Goal: Task Accomplishment & Management: Use online tool/utility

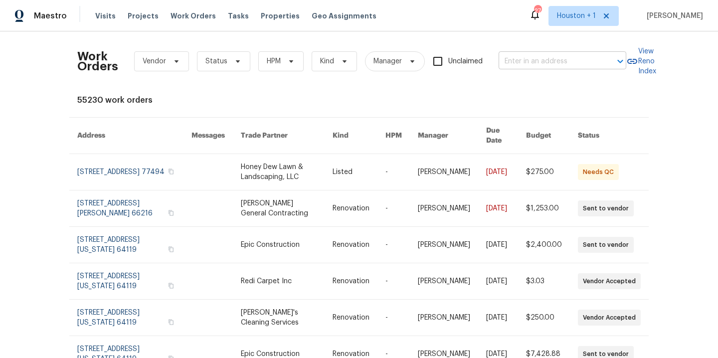
click at [545, 61] on input "text" at bounding box center [549, 61] width 100 height 15
type input "9624 d"
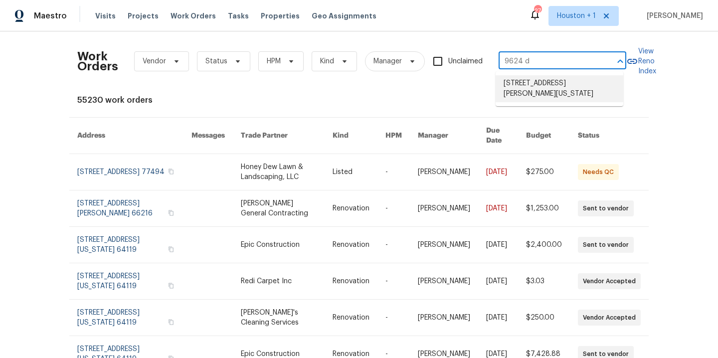
click at [524, 105] on ul "[STREET_ADDRESS][PERSON_NAME][US_STATE]" at bounding box center [560, 88] width 128 height 35
click at [519, 93] on li "[STREET_ADDRESS][PERSON_NAME][US_STATE]" at bounding box center [560, 88] width 128 height 27
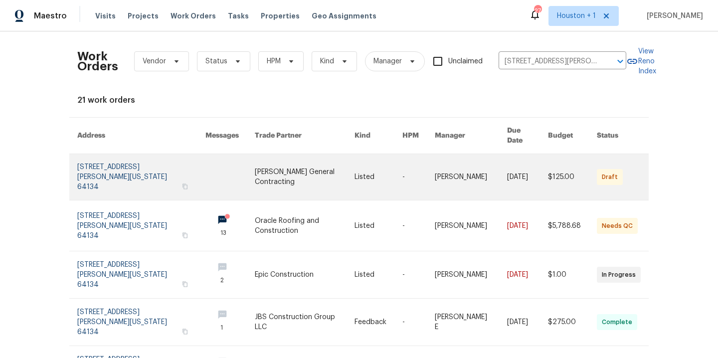
click at [255, 155] on link at bounding box center [305, 177] width 100 height 46
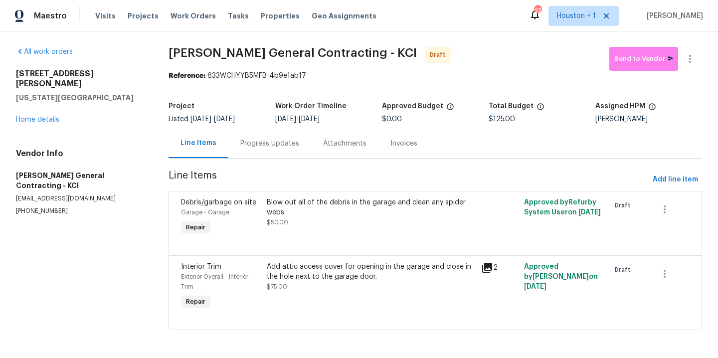
scroll to position [8, 0]
click at [264, 129] on div "Progress Updates" at bounding box center [269, 143] width 83 height 29
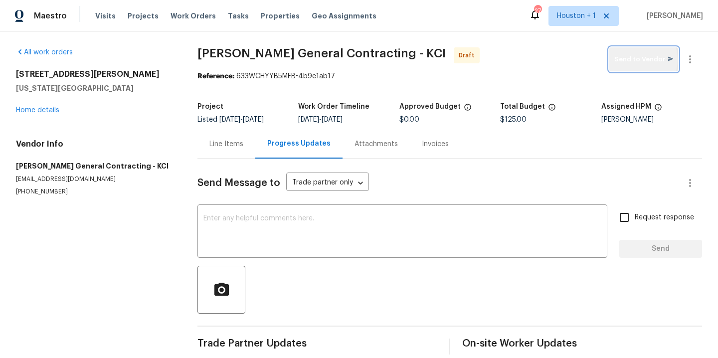
click at [631, 60] on span "Send to Vendor" at bounding box center [643, 59] width 59 height 11
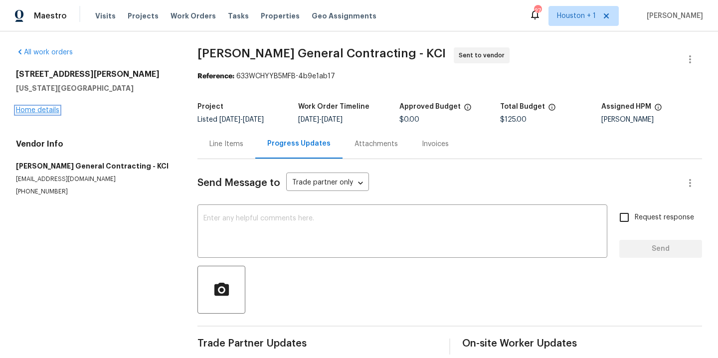
click at [36, 112] on link "Home details" at bounding box center [37, 110] width 43 height 7
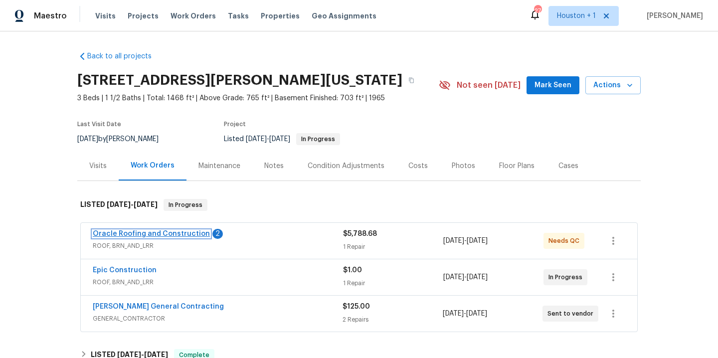
click at [175, 232] on link "Oracle Roofing and Construction" at bounding box center [151, 233] width 117 height 7
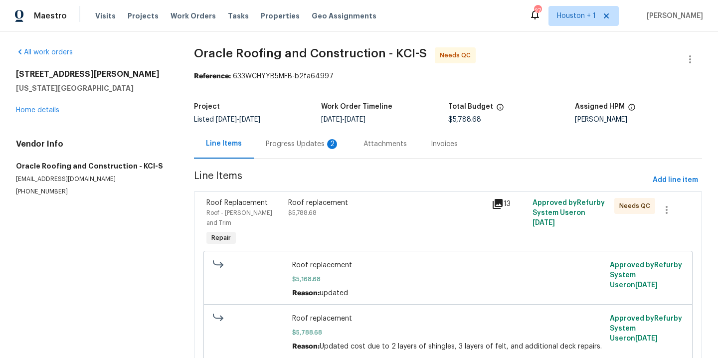
click at [302, 206] on div "Roof replacement" at bounding box center [387, 203] width 198 height 10
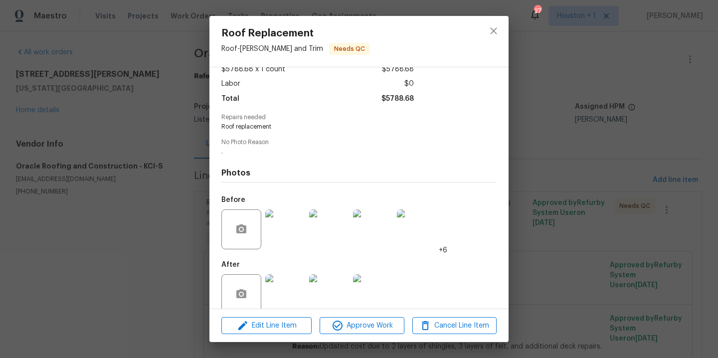
scroll to position [76, 0]
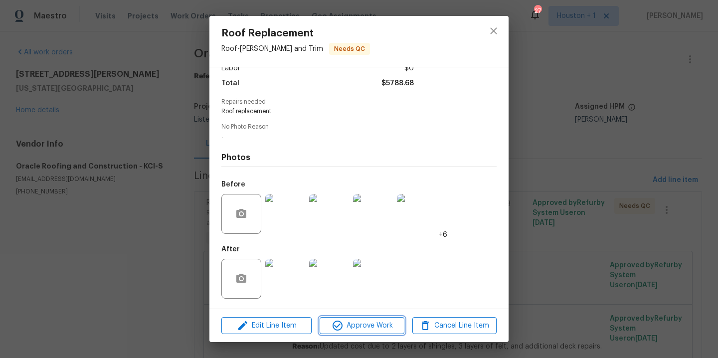
click at [380, 330] on span "Approve Work" at bounding box center [362, 326] width 78 height 12
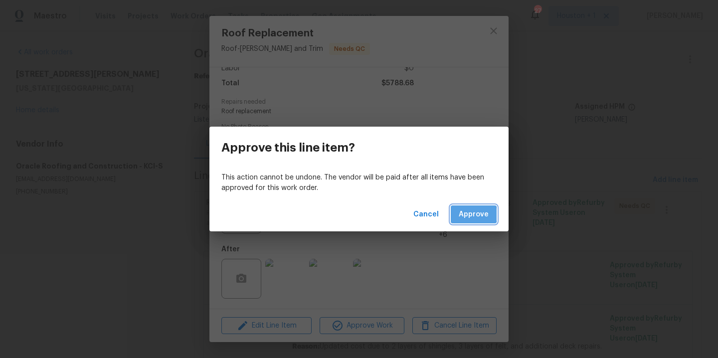
click at [465, 214] on span "Approve" at bounding box center [474, 214] width 30 height 12
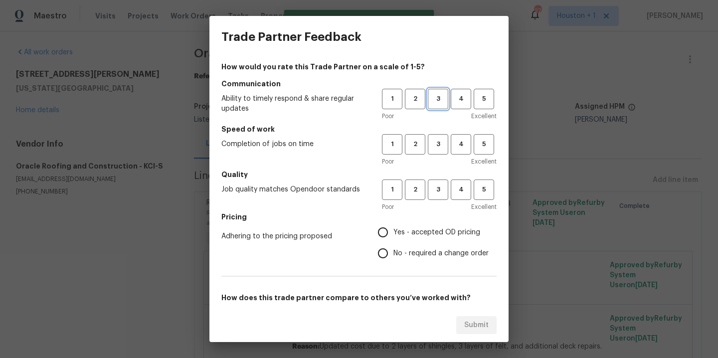
drag, startPoint x: 430, startPoint y: 97, endPoint x: 444, endPoint y: 126, distance: 31.9
click at [430, 97] on span "3" at bounding box center [438, 98] width 18 height 11
click at [432, 149] on span "3" at bounding box center [438, 144] width 18 height 11
click at [429, 188] on span "3" at bounding box center [438, 189] width 18 height 11
click at [404, 234] on span "Yes - accepted OD pricing" at bounding box center [436, 232] width 87 height 10
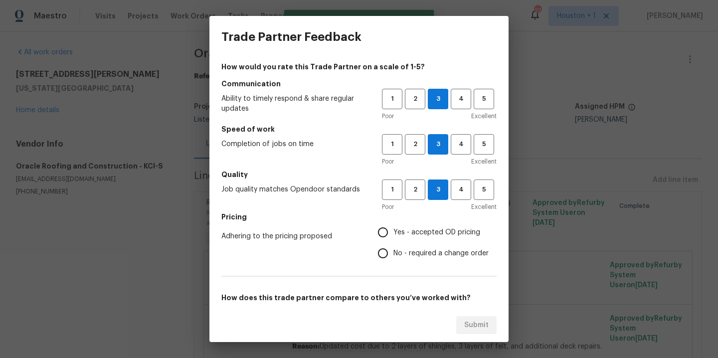
click at [393, 234] on input "Yes - accepted OD pricing" at bounding box center [383, 232] width 21 height 21
radio input "true"
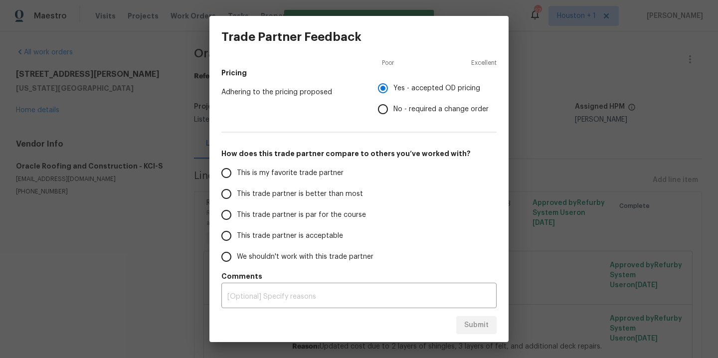
scroll to position [148, 0]
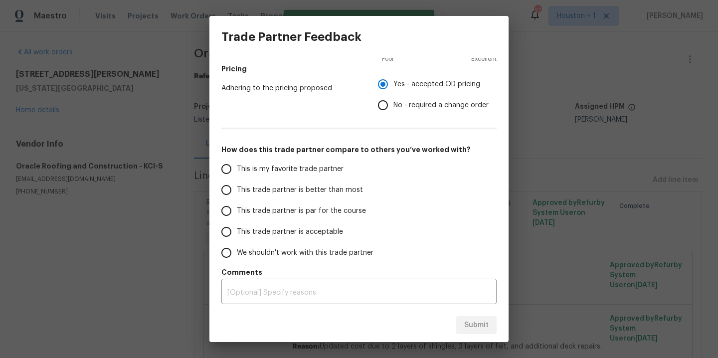
click at [283, 165] on span "This is my favorite trade partner" at bounding box center [290, 169] width 107 height 10
click at [237, 165] on input "This is my favorite trade partner" at bounding box center [226, 169] width 21 height 21
click at [480, 320] on span "Submit" at bounding box center [476, 325] width 24 height 12
radio input "true"
radio input "false"
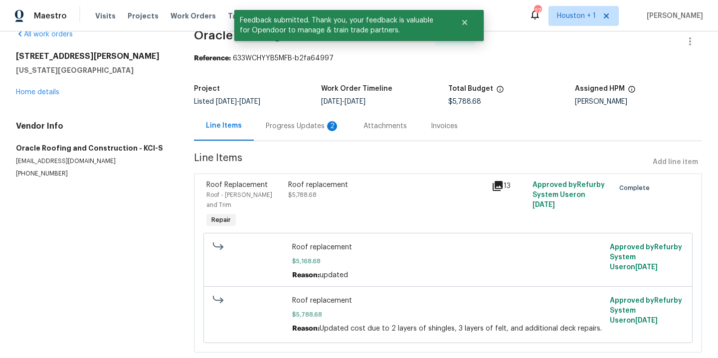
scroll to position [0, 0]
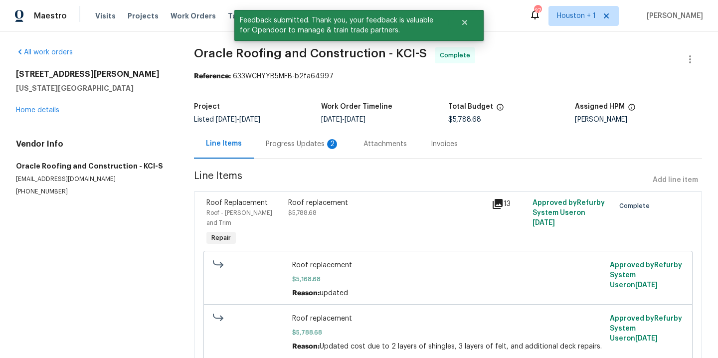
click at [22, 105] on div "9624 Ditman Way Kansas City, MO 64134 Home details" at bounding box center [93, 92] width 154 height 46
click at [189, 13] on span "Work Orders" at bounding box center [193, 16] width 45 height 10
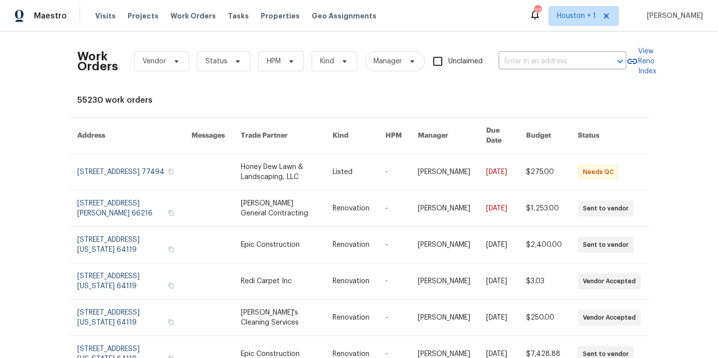
click at [464, 24] on div "Maestro Visits Projects Work Orders Tasks Properties Geo Assignments 27 Houston…" at bounding box center [359, 15] width 718 height 31
